Goal: Transaction & Acquisition: Subscribe to service/newsletter

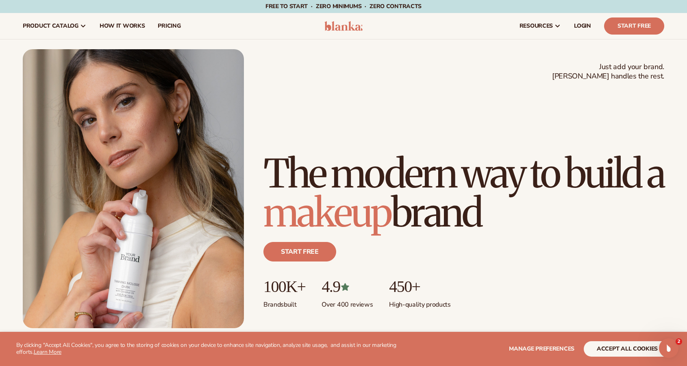
click at [88, 262] on img at bounding box center [133, 188] width 221 height 279
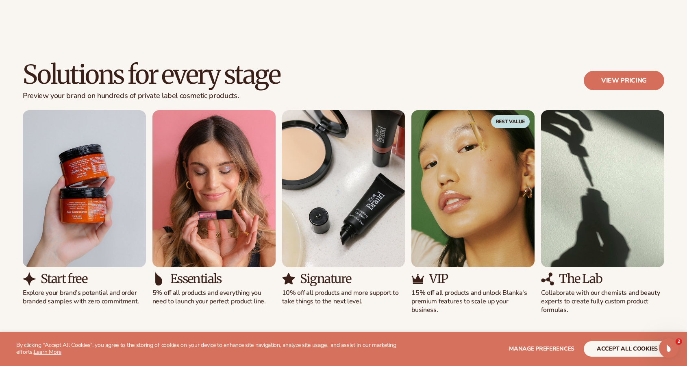
scroll to position [712, 0]
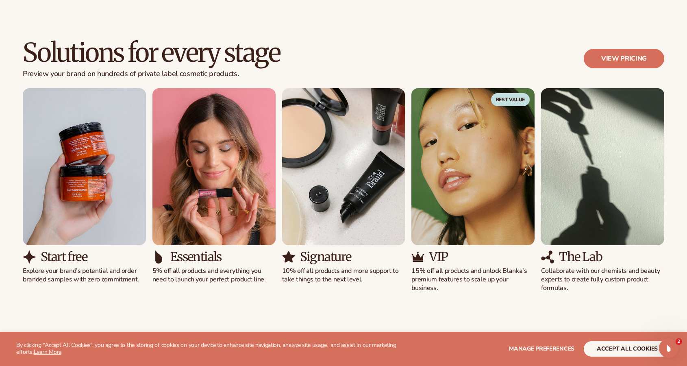
click at [82, 207] on img "1 / 5" at bounding box center [84, 166] width 123 height 157
click at [63, 260] on h3 "Start free" at bounding box center [64, 256] width 46 height 13
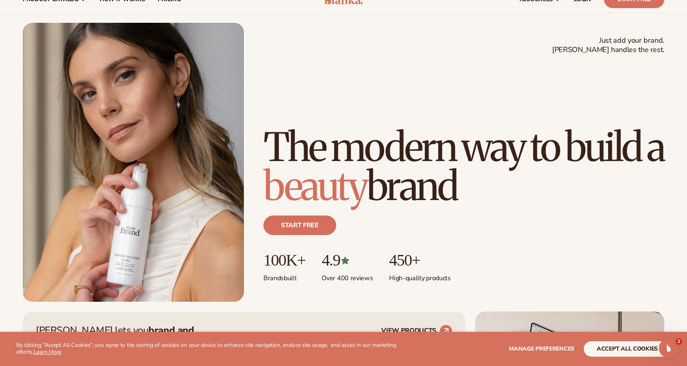
scroll to position [0, 0]
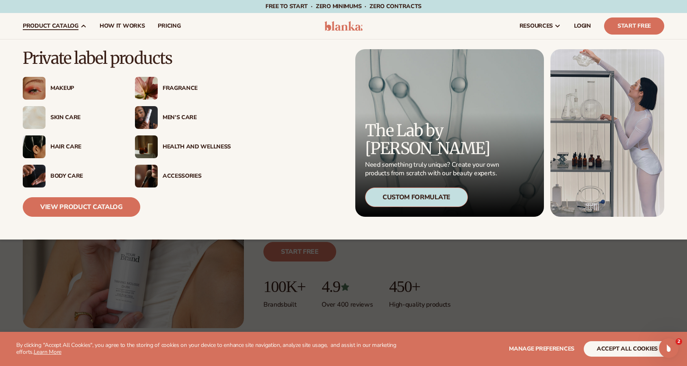
click at [65, 120] on div "Skin Care" at bounding box center [84, 117] width 68 height 7
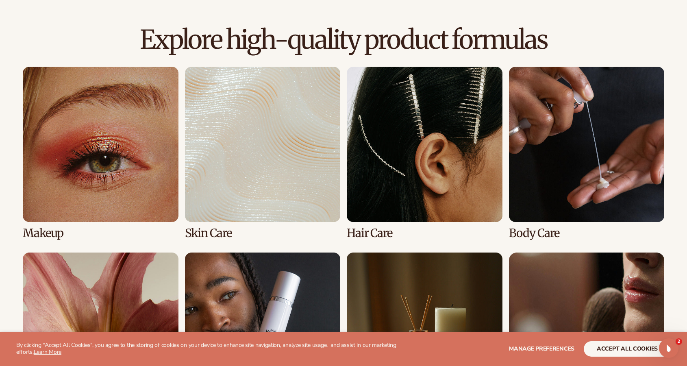
scroll to position [560, 0]
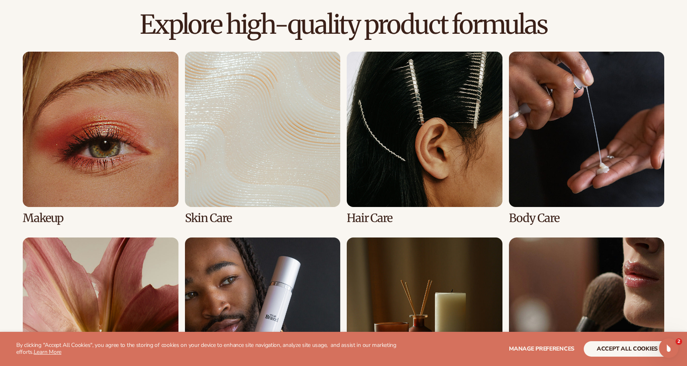
click at [234, 186] on link "2 / 8" at bounding box center [263, 138] width 156 height 173
click at [215, 217] on link "2 / 8" at bounding box center [263, 138] width 156 height 173
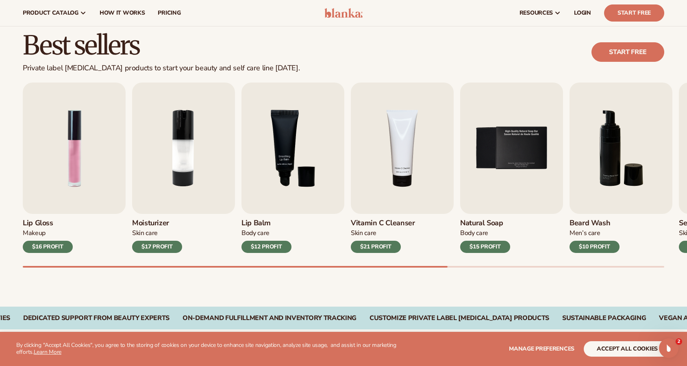
scroll to position [176, 0]
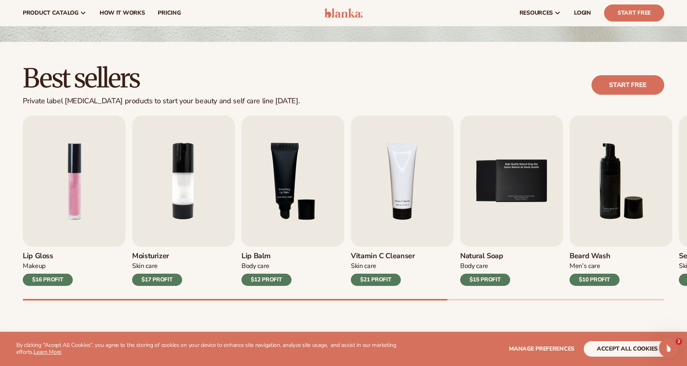
click at [644, 87] on link "Start free" at bounding box center [627, 85] width 73 height 20
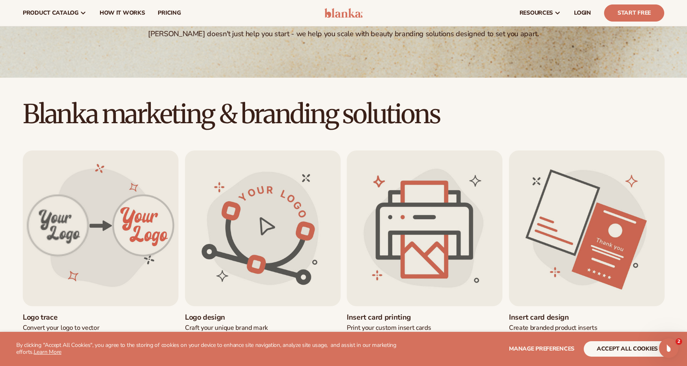
scroll to position [3, 0]
